Goal: Use online tool/utility: Utilize a website feature to perform a specific function

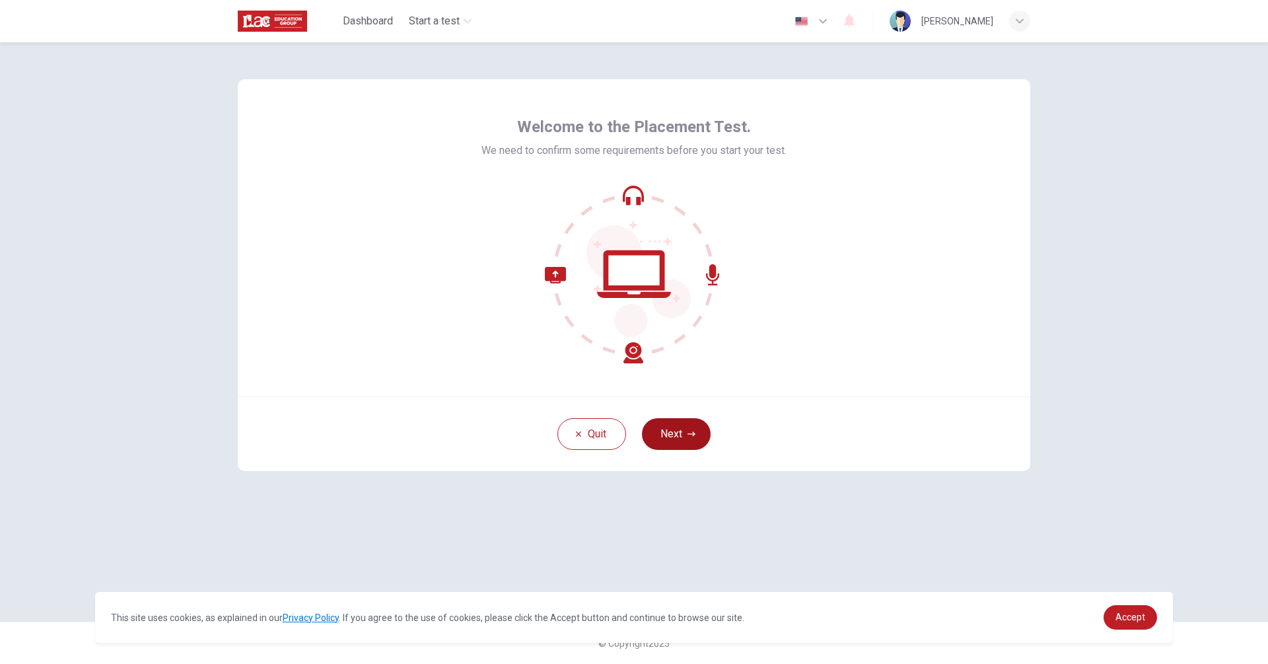
click at [684, 445] on button "Next" at bounding box center [676, 434] width 69 height 32
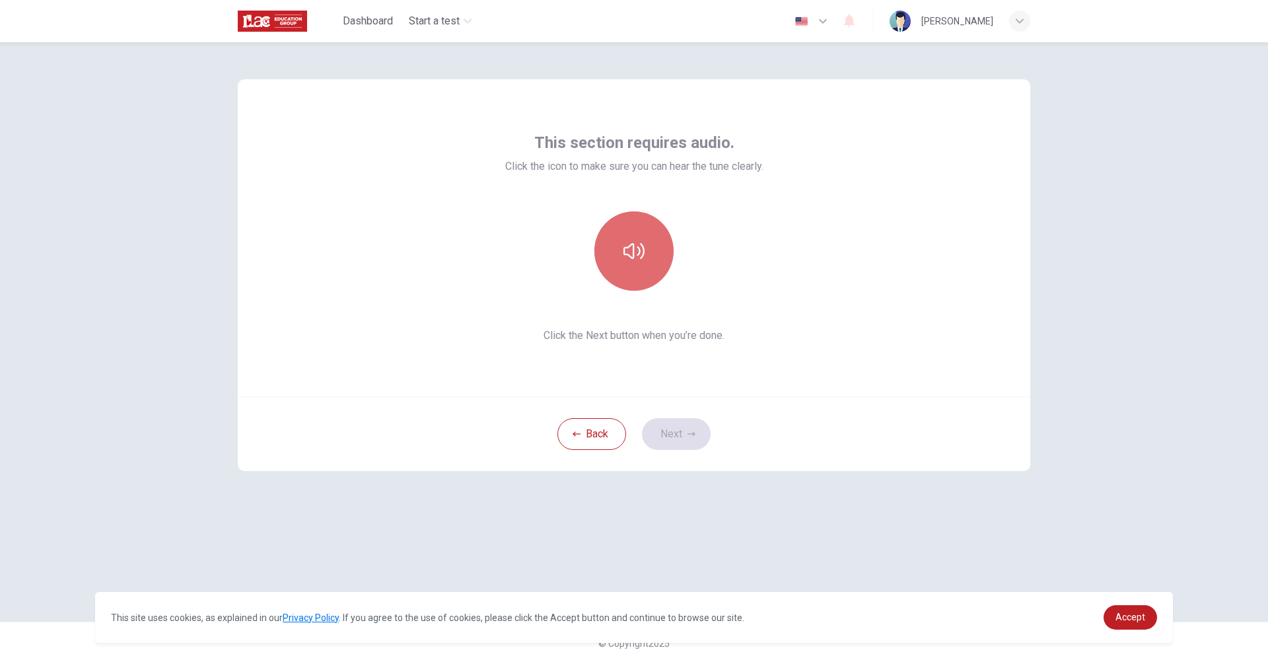
click at [643, 255] on icon "button" at bounding box center [633, 251] width 21 height 16
click at [638, 269] on button "button" at bounding box center [633, 250] width 79 height 79
click at [667, 446] on button "Next" at bounding box center [676, 434] width 69 height 32
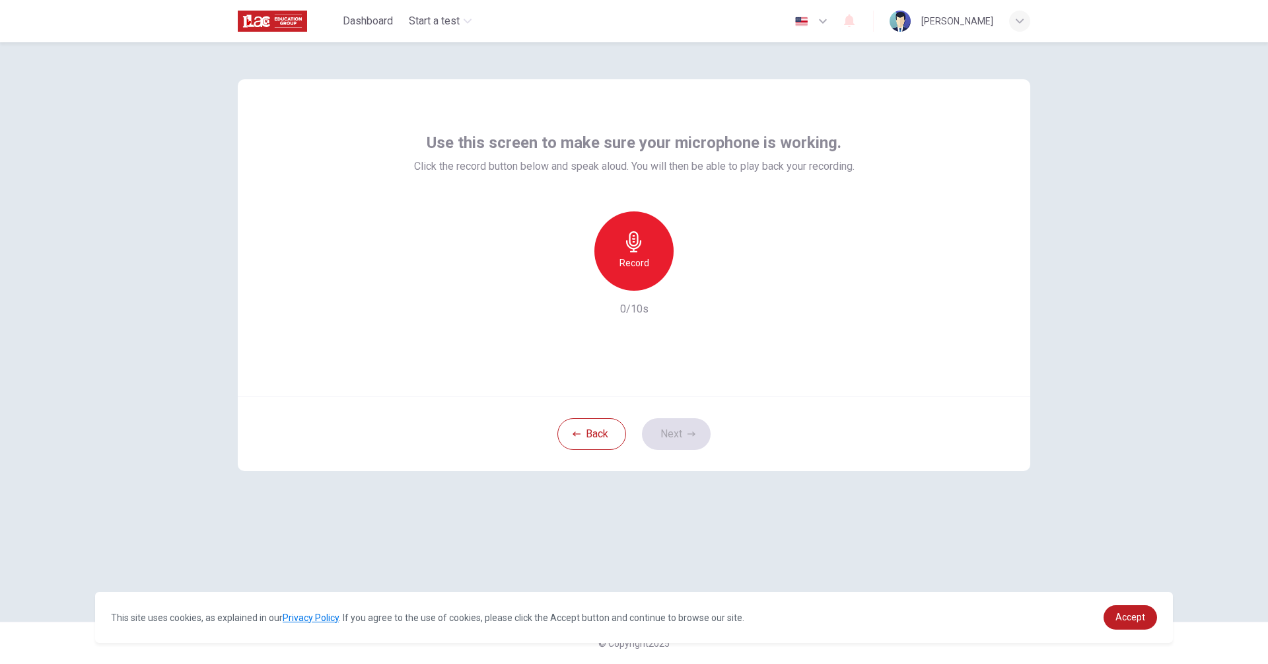
click at [629, 264] on h6 "Record" at bounding box center [634, 263] width 30 height 16
click at [649, 251] on div "Stop" at bounding box center [633, 250] width 79 height 79
click at [701, 282] on div "button" at bounding box center [694, 279] width 21 height 21
click at [701, 281] on div "button" at bounding box center [694, 279] width 21 height 21
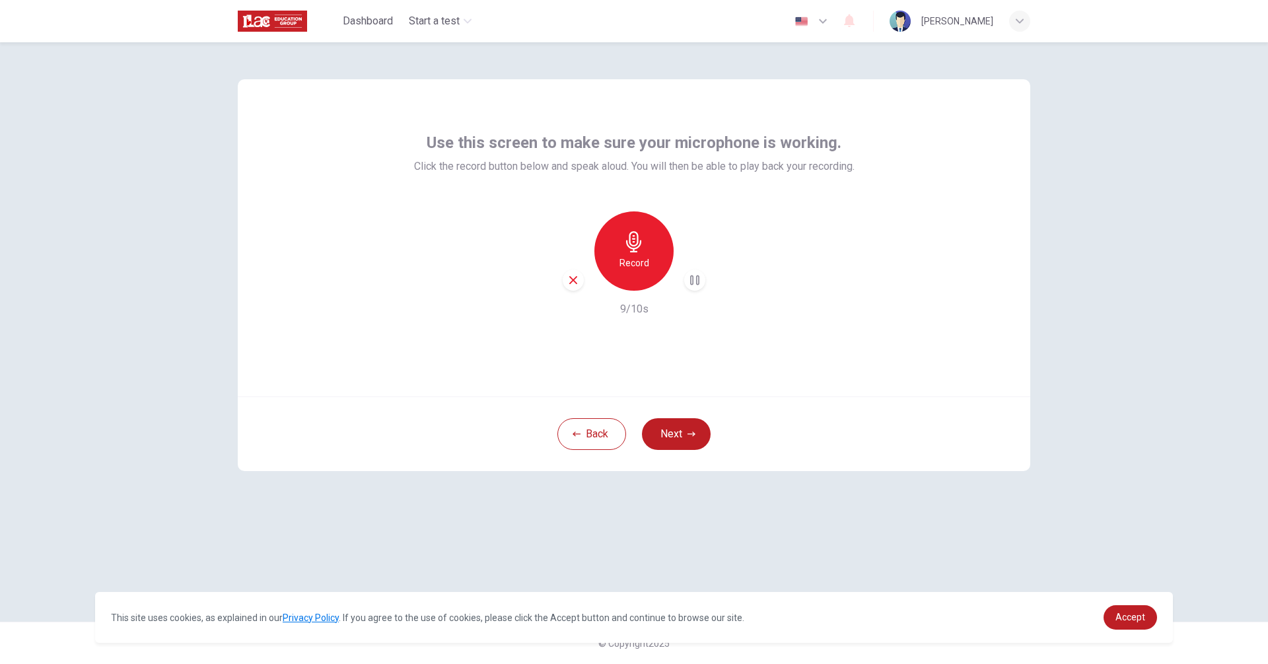
click at [639, 254] on div "Record" at bounding box center [633, 250] width 79 height 79
click at [639, 254] on div "Stop" at bounding box center [633, 250] width 79 height 79
click at [641, 263] on h6 "Record" at bounding box center [634, 263] width 30 height 16
click at [656, 267] on div "Stop" at bounding box center [633, 250] width 79 height 79
click at [695, 280] on icon "button" at bounding box center [696, 280] width 6 height 8
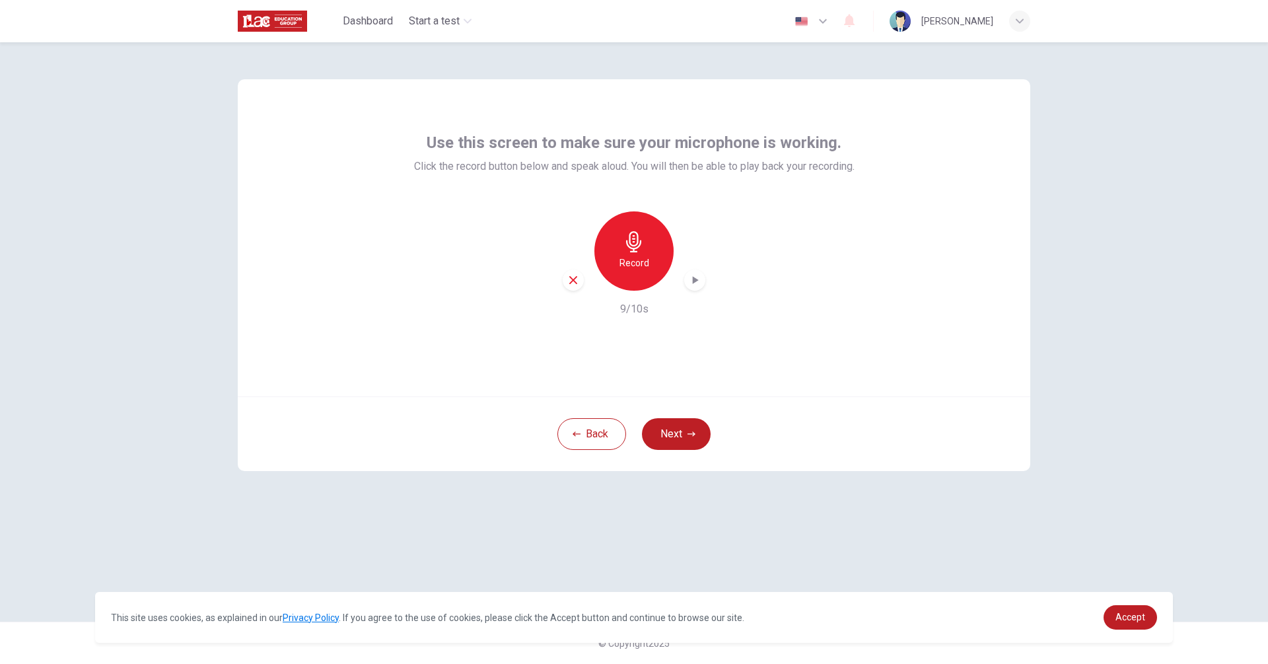
click at [612, 239] on div "Record" at bounding box center [633, 250] width 79 height 79
click at [612, 239] on div "Stop" at bounding box center [633, 250] width 79 height 79
click at [612, 238] on div "Record" at bounding box center [633, 250] width 79 height 79
click at [1117, 614] on span "Accept" at bounding box center [1130, 617] width 30 height 11
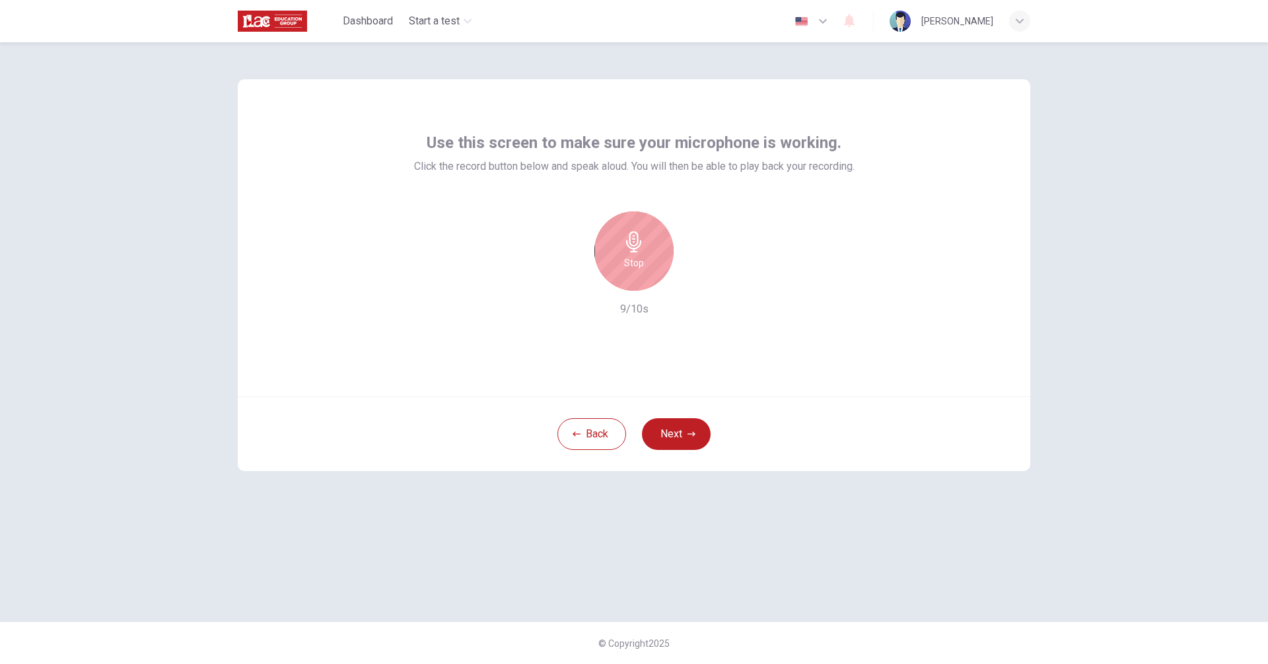
click at [640, 267] on h6 "Stop" at bounding box center [634, 263] width 20 height 16
click at [699, 281] on icon "button" at bounding box center [694, 279] width 13 height 13
click at [616, 433] on button "Back" at bounding box center [591, 434] width 69 height 32
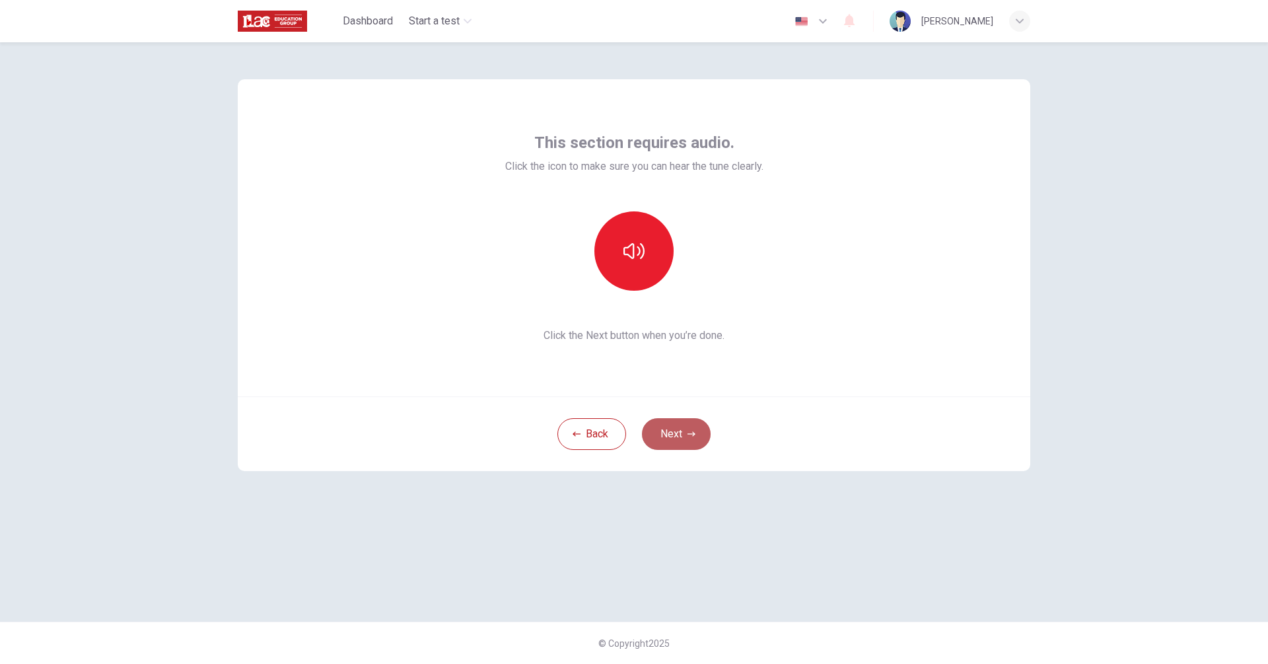
click at [693, 439] on button "Next" at bounding box center [676, 434] width 69 height 32
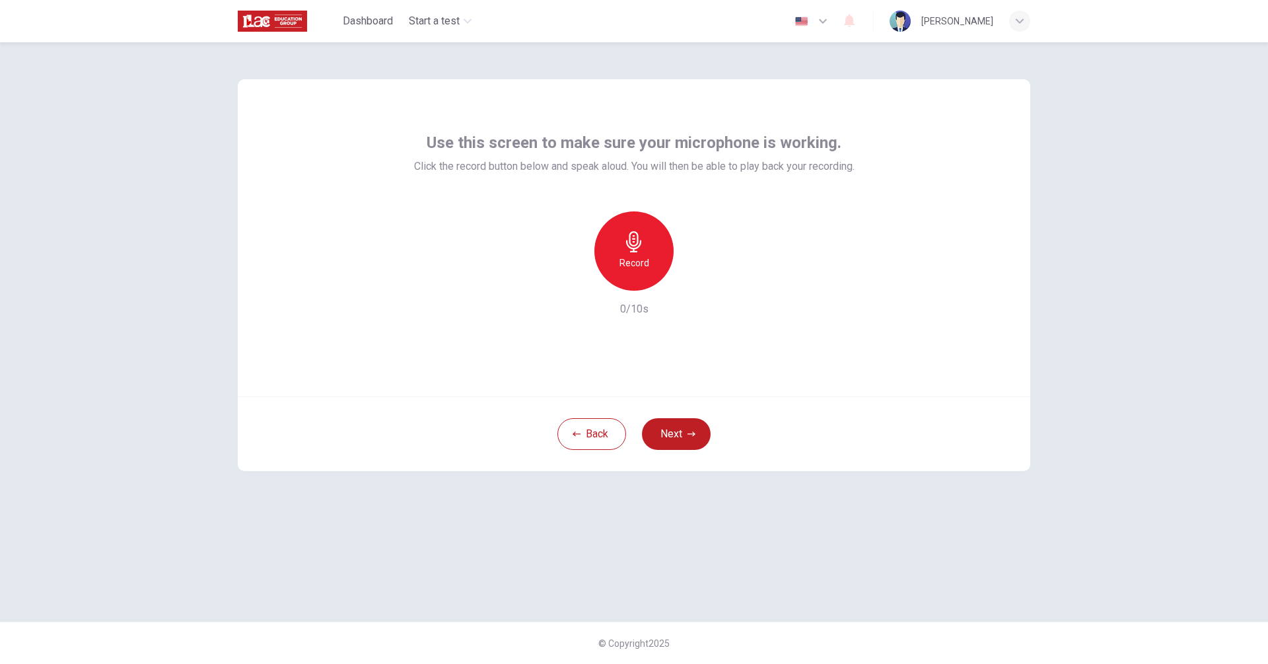
click at [647, 246] on div "Record" at bounding box center [633, 250] width 79 height 79
click at [643, 228] on div "Stop" at bounding box center [633, 250] width 79 height 79
click at [698, 278] on icon "button" at bounding box center [694, 279] width 13 height 13
click at [682, 435] on button "Next" at bounding box center [676, 434] width 69 height 32
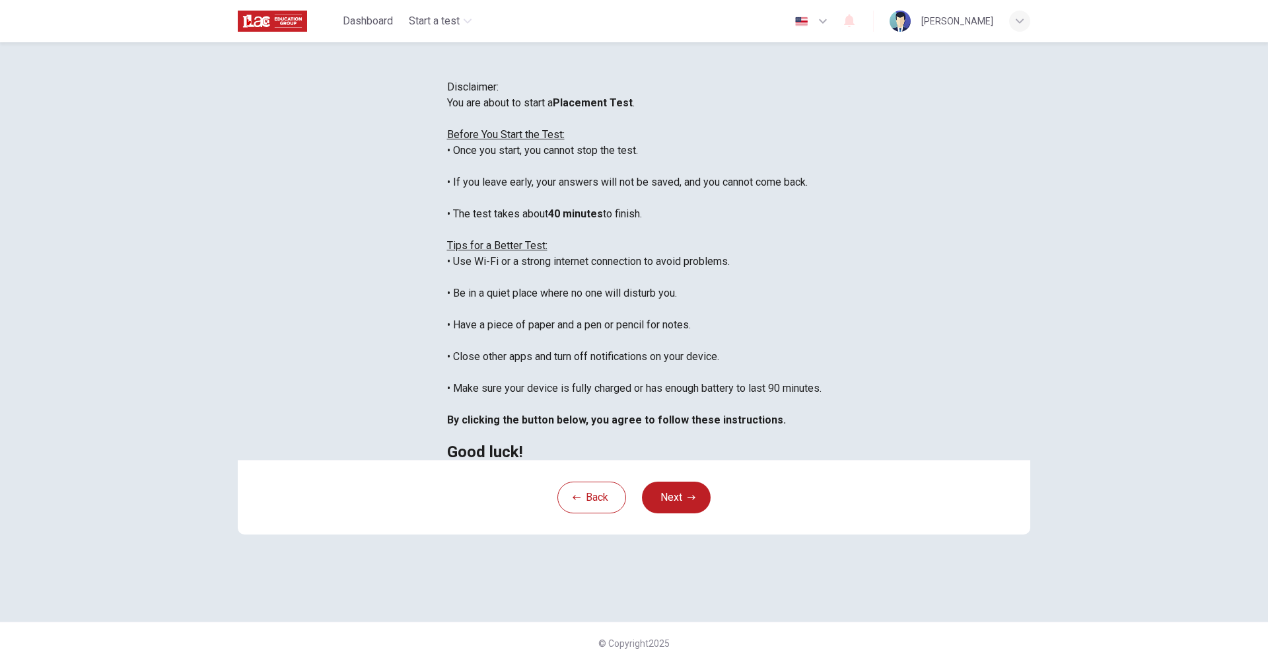
scroll to position [14, 0]
